Goal: Find specific fact: Find contact information

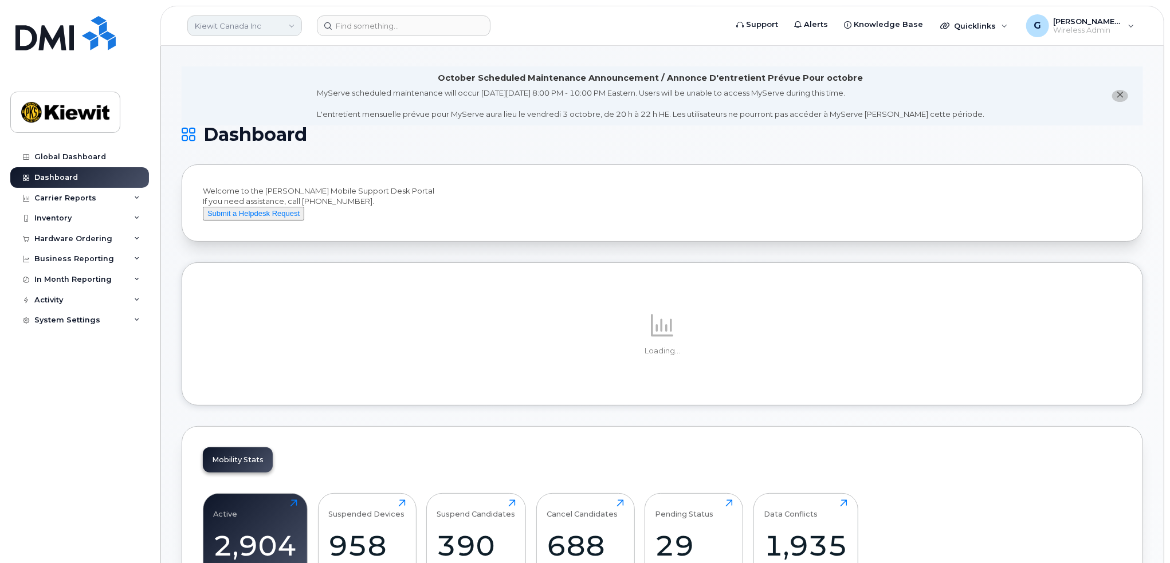
click at [241, 18] on link "Kiewit Canada Inc" at bounding box center [244, 25] width 115 height 21
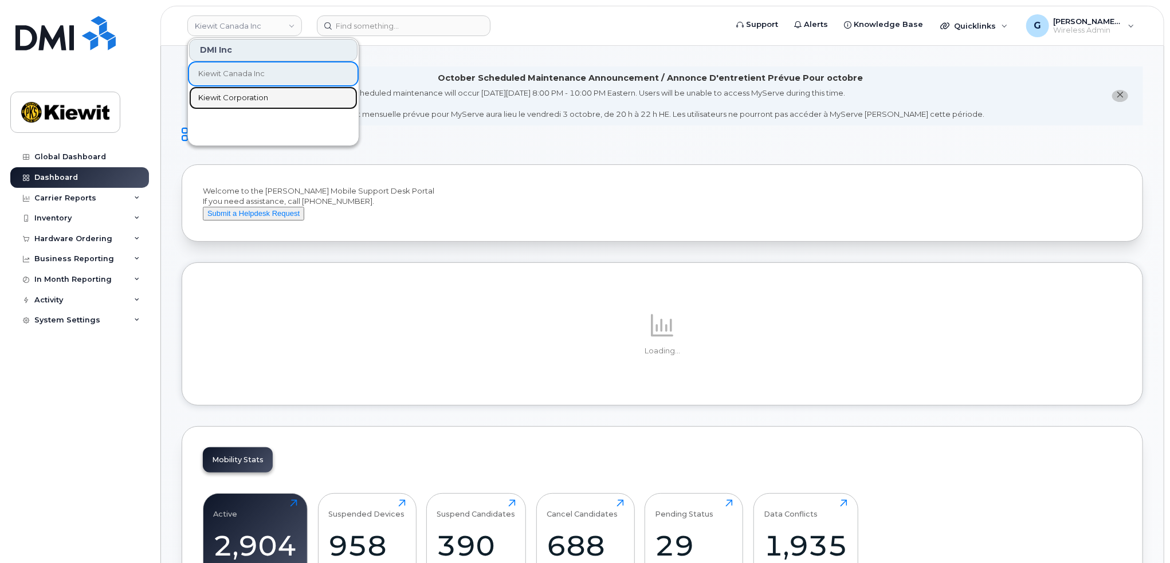
drag, startPoint x: 229, startPoint y: 103, endPoint x: 400, endPoint y: 124, distance: 172.7
click at [229, 103] on link "Kiewit Corporation" at bounding box center [273, 98] width 168 height 23
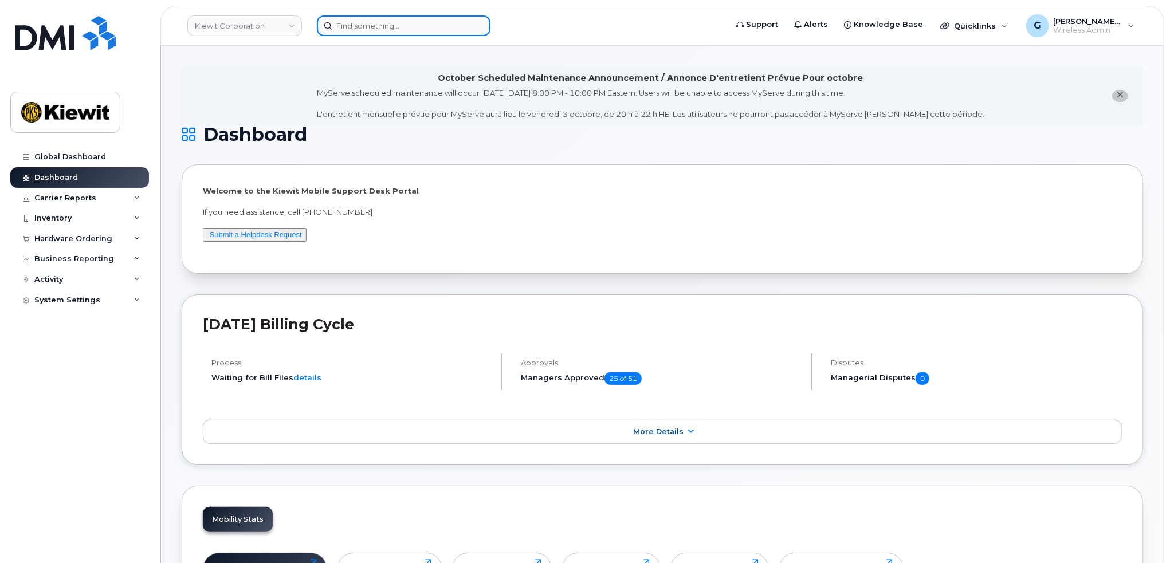
click at [366, 27] on input at bounding box center [404, 25] width 174 height 21
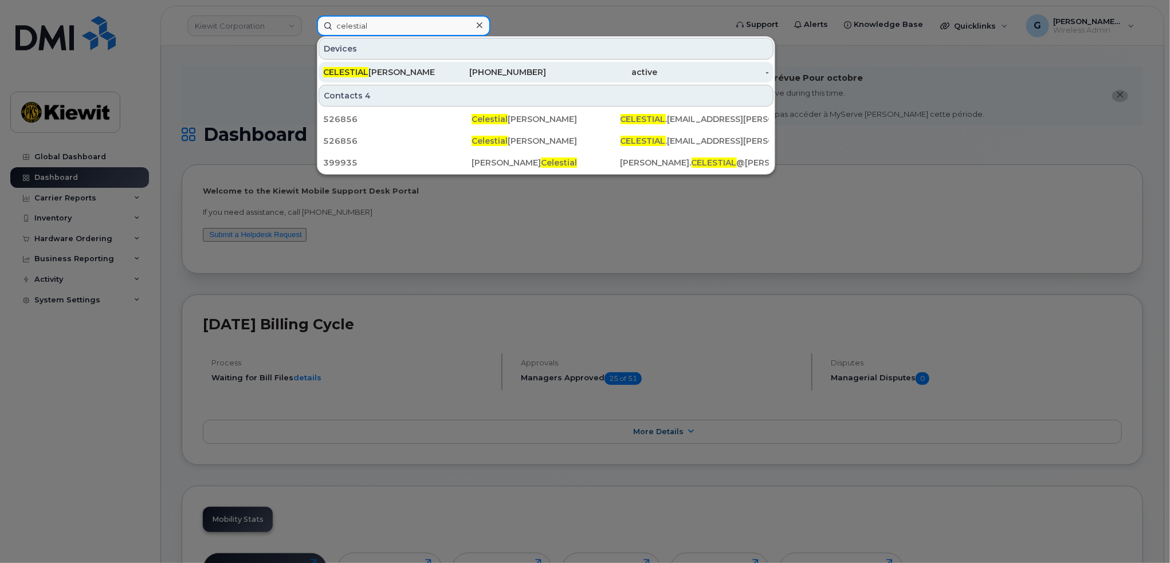
type input "celestial"
click at [424, 74] on div "CELESTIAL BARRERA-LOPEZ" at bounding box center [379, 71] width 112 height 11
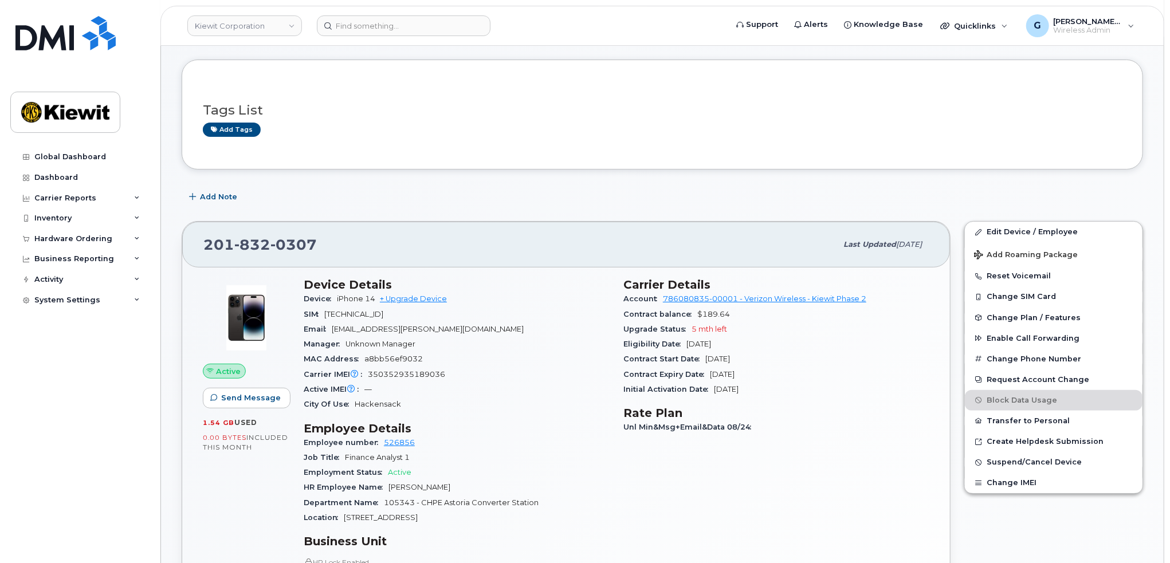
scroll to position [172, 0]
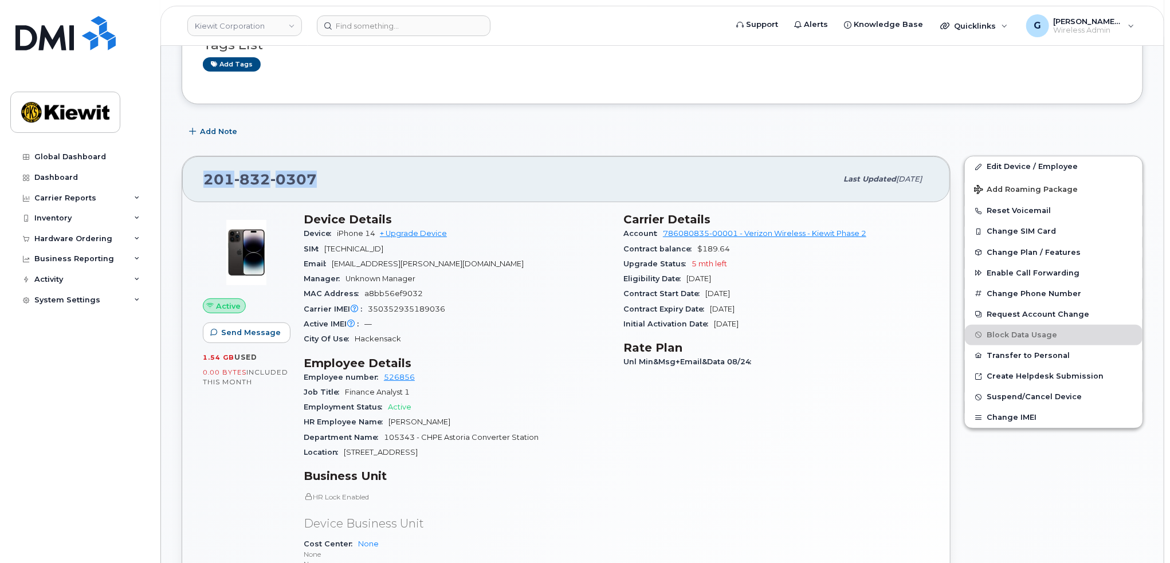
drag, startPoint x: 330, startPoint y: 175, endPoint x: 195, endPoint y: 170, distance: 135.3
click at [195, 170] on div "201 832 0307 Last updated Sep 06, 2025" at bounding box center [566, 179] width 768 height 46
copy span "201 832 0307"
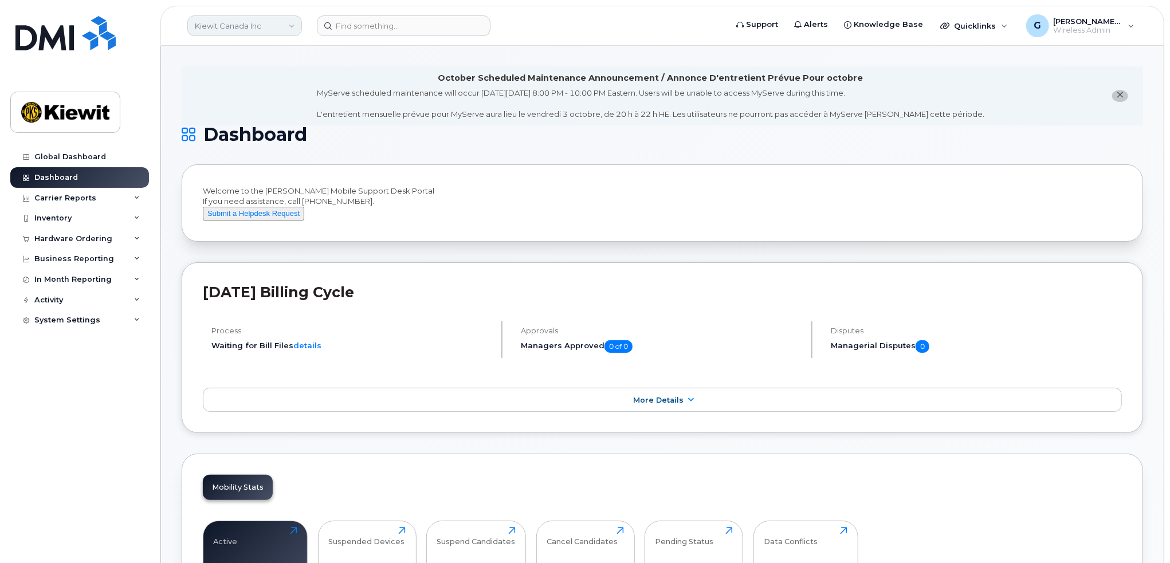
click at [267, 25] on link "Kiewit Canada Inc" at bounding box center [244, 25] width 115 height 21
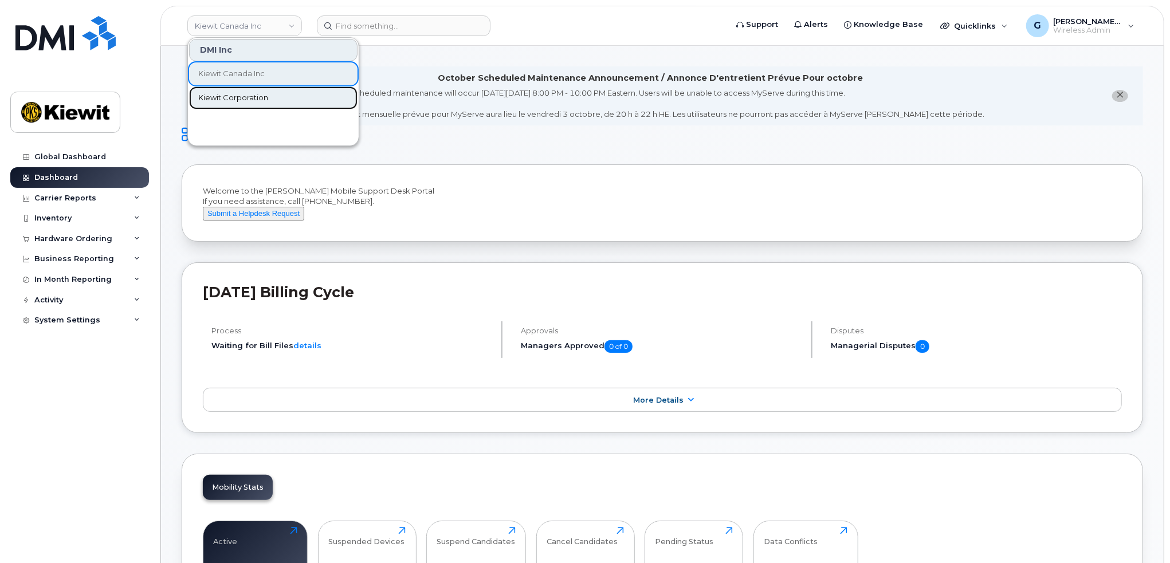
click at [243, 95] on span "Kiewit Corporation" at bounding box center [233, 97] width 70 height 11
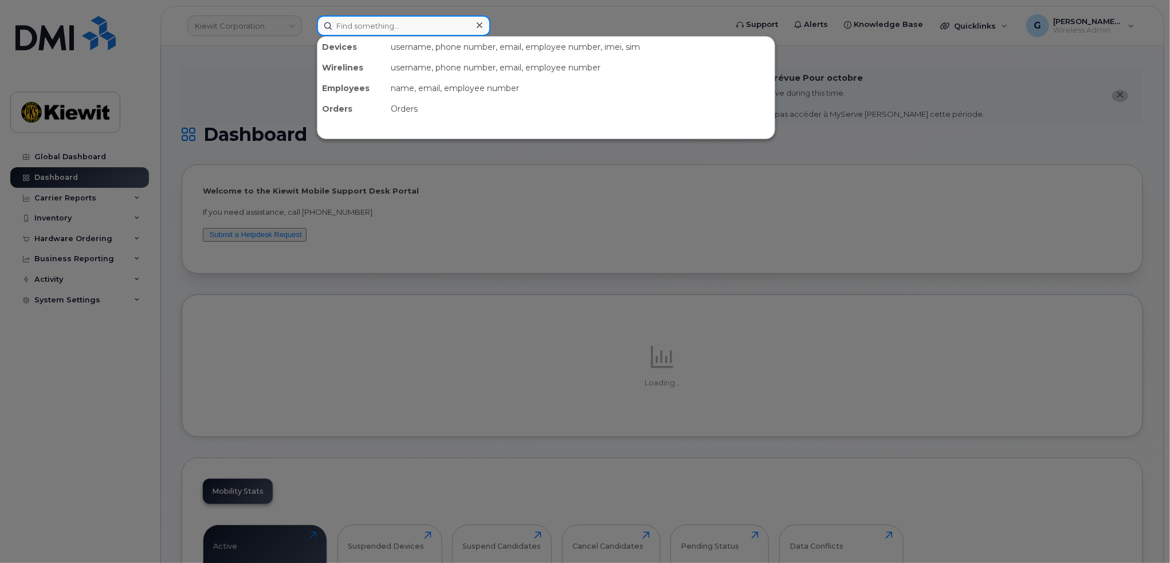
click at [371, 26] on input at bounding box center [404, 25] width 174 height 21
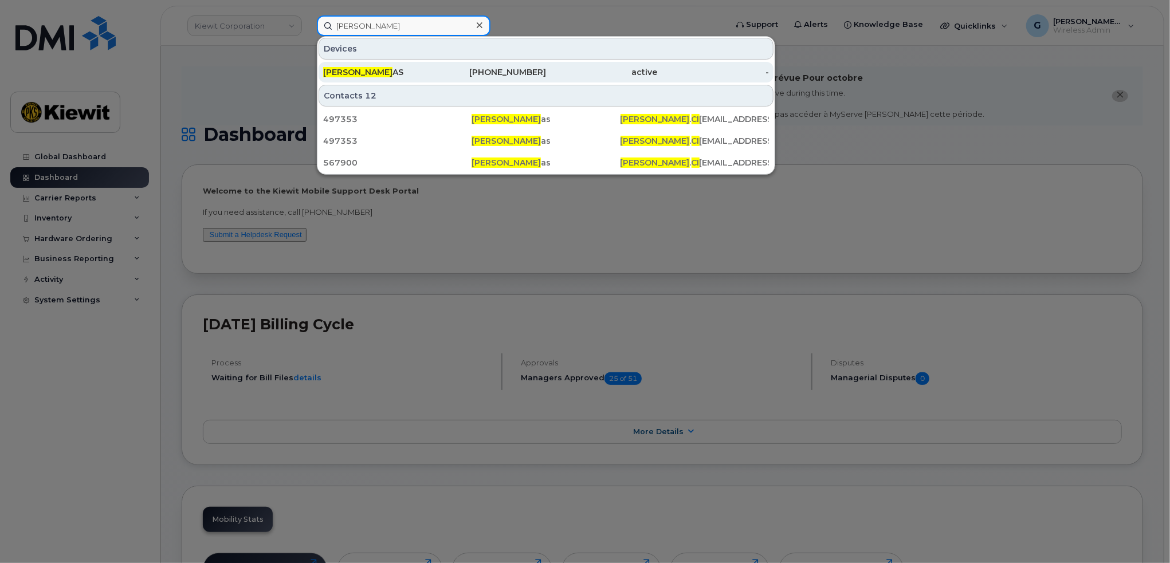
type input "juan ci"
click at [387, 75] on div "JUAN CI AS" at bounding box center [379, 71] width 112 height 11
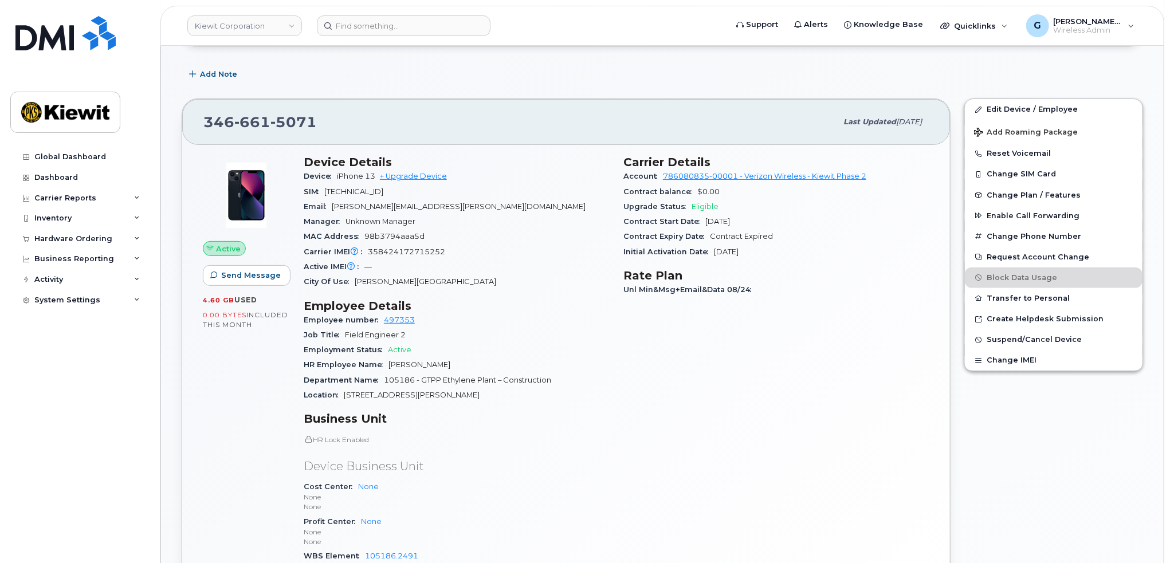
scroll to position [172, 0]
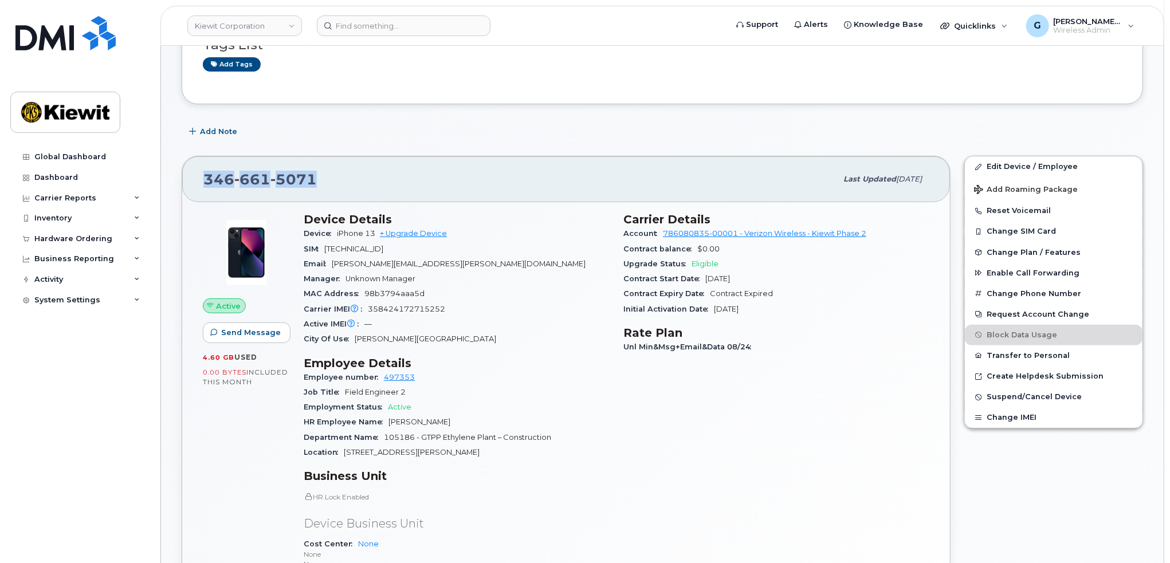
drag, startPoint x: 335, startPoint y: 185, endPoint x: 199, endPoint y: 168, distance: 136.3
click at [199, 168] on div "[PHONE_NUMBER] Last updated [DATE]" at bounding box center [566, 179] width 768 height 46
copy span "[PHONE_NUMBER]"
